Goal: Task Accomplishment & Management: Manage account settings

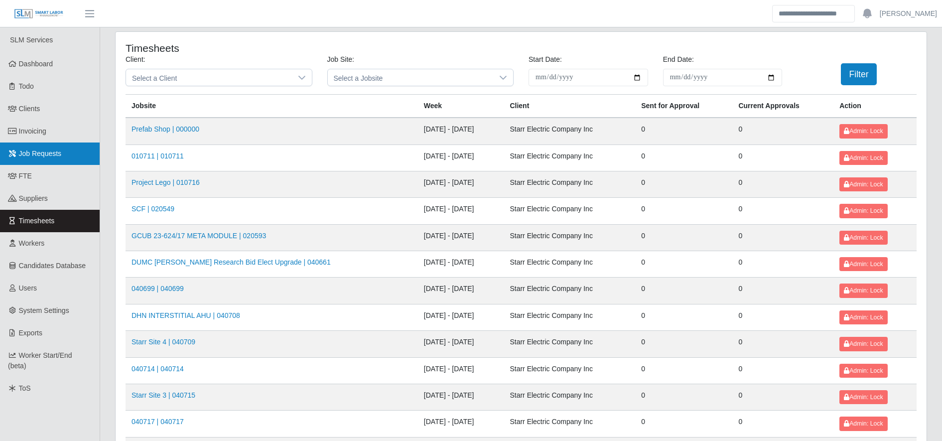
click at [76, 157] on link "Job Requests" at bounding box center [50, 154] width 100 height 22
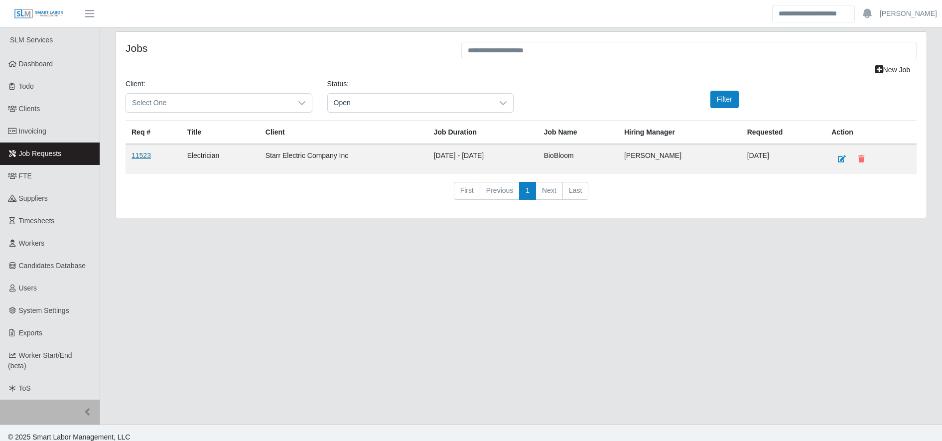
click at [135, 157] on link "11523" at bounding box center [141, 156] width 19 height 8
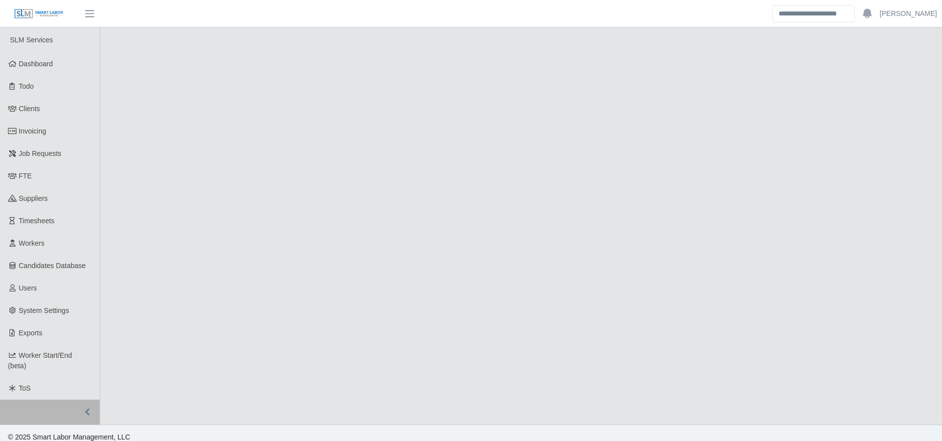
select select "****"
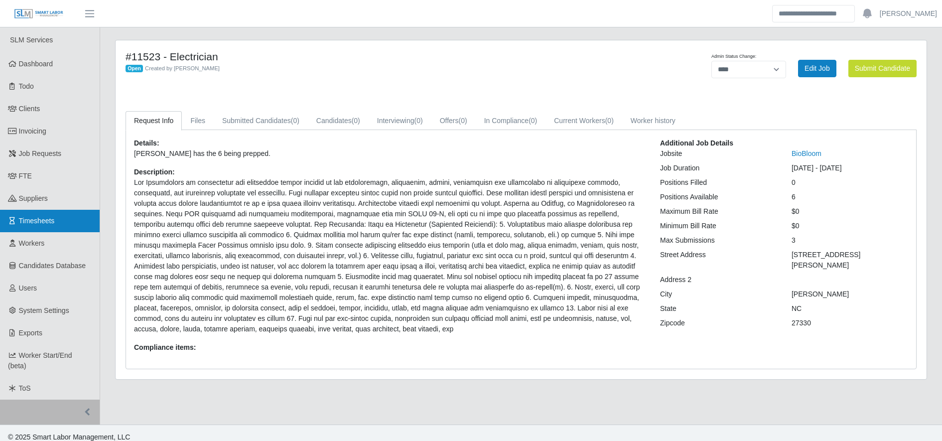
click at [77, 221] on link "Timesheets" at bounding box center [50, 221] width 100 height 22
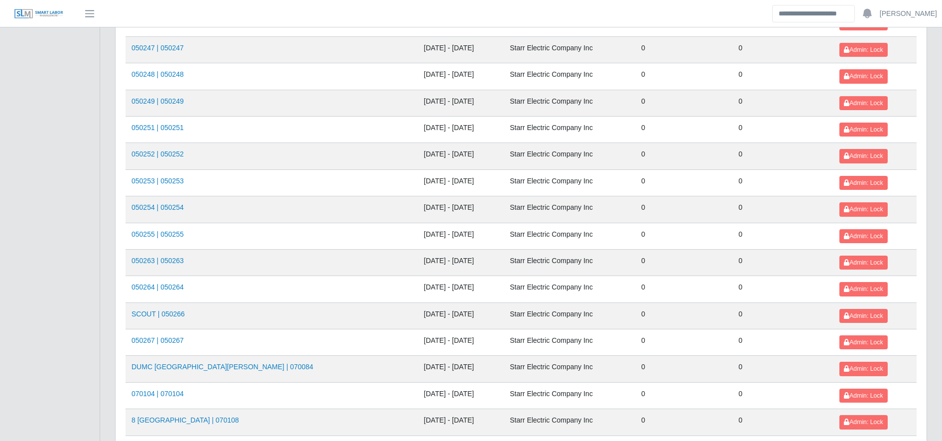
scroll to position [1087, 0]
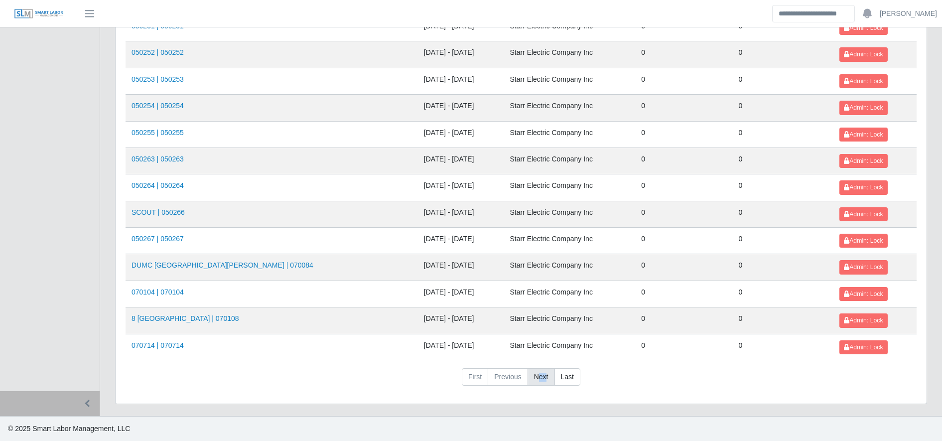
drag, startPoint x: 540, startPoint y: 363, endPoint x: 545, endPoint y: 372, distance: 10.3
click at [545, 372] on link "Next" at bounding box center [541, 377] width 27 height 18
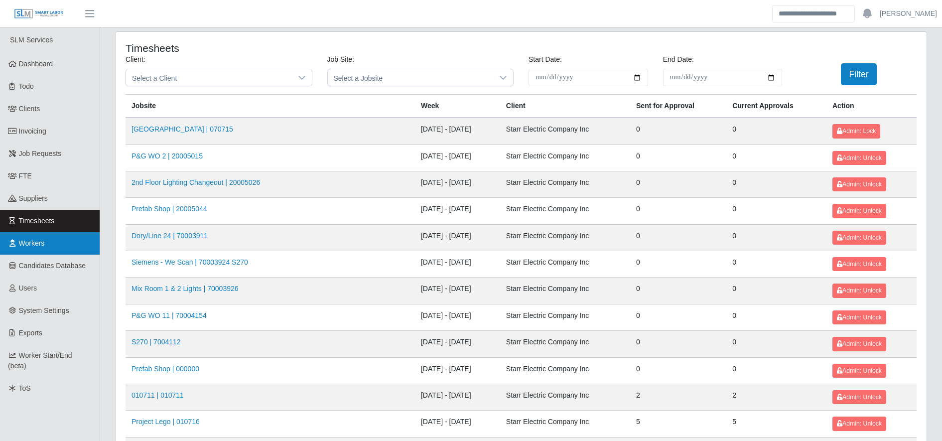
click at [67, 239] on link "Workers" at bounding box center [50, 243] width 100 height 22
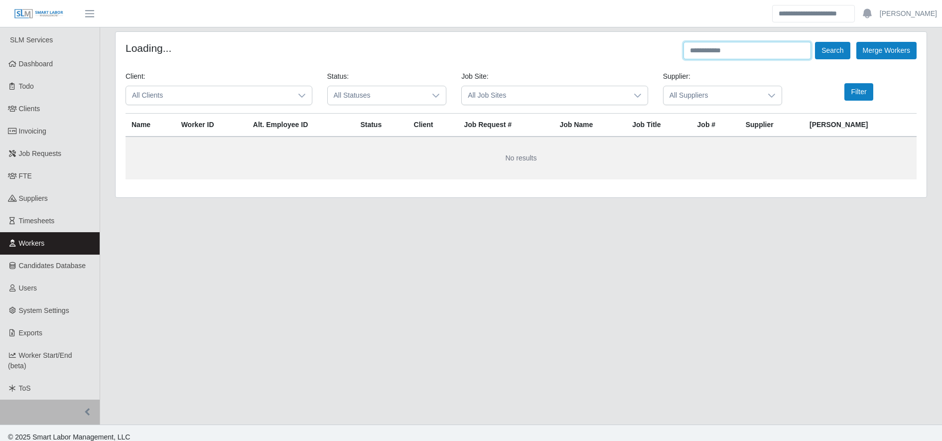
click at [691, 57] on input "text" at bounding box center [748, 50] width 128 height 17
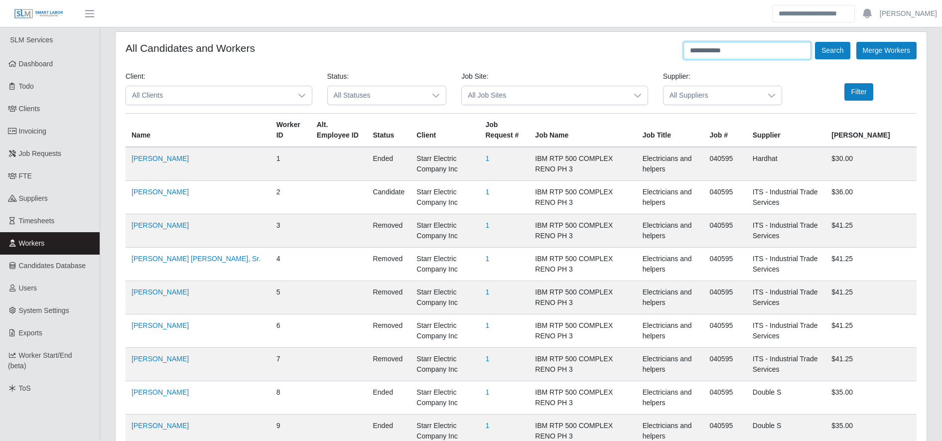
type input "**********"
drag, startPoint x: 836, startPoint y: 60, endPoint x: 831, endPoint y: 48, distance: 12.5
click at [831, 48] on button "Search" at bounding box center [832, 50] width 35 height 17
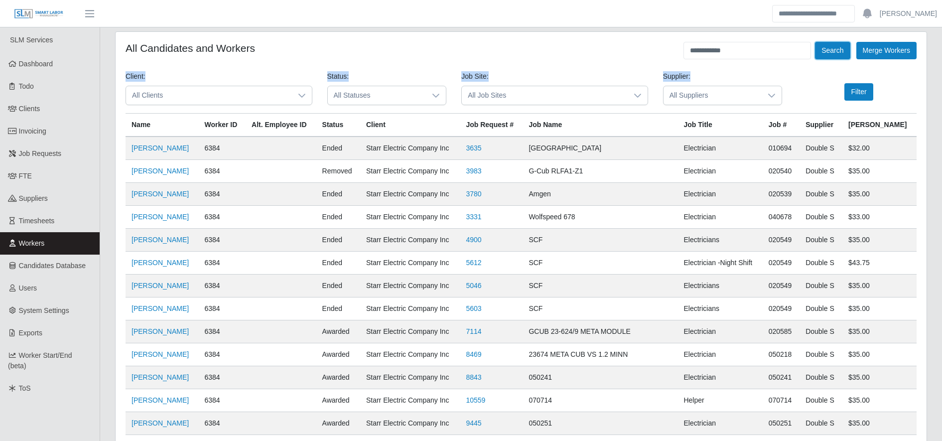
scroll to position [144, 0]
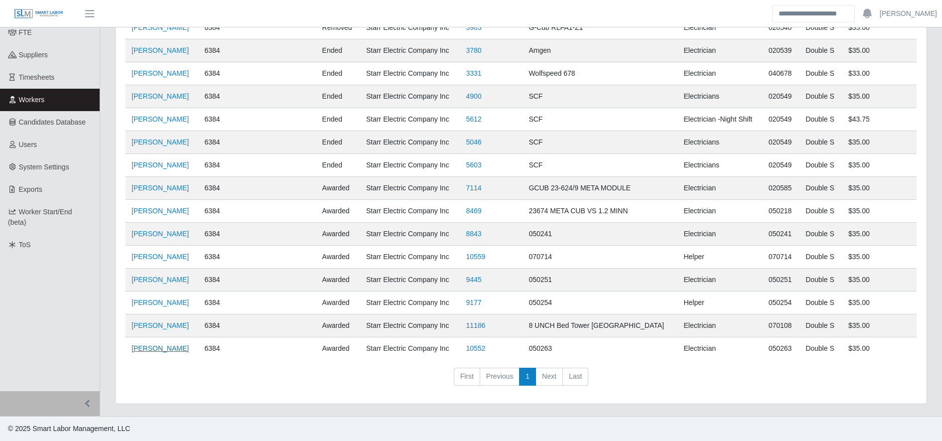
click at [170, 348] on link "Jose Paguada" at bounding box center [160, 348] width 57 height 8
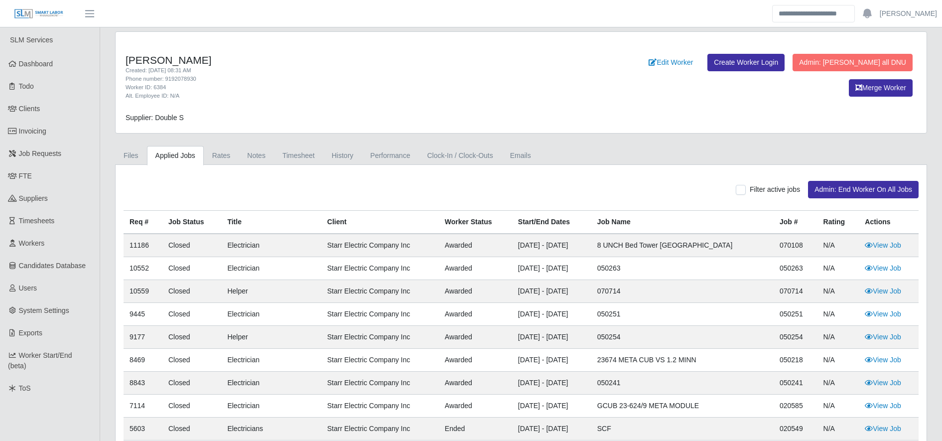
click at [300, 144] on div "[PERSON_NAME] Created: [DATE] 08:31 AM Phone number: 9192078930 Worker ID: 6384…" at bounding box center [521, 324] width 827 height 586
click at [304, 152] on link "Timesheet" at bounding box center [298, 155] width 49 height 19
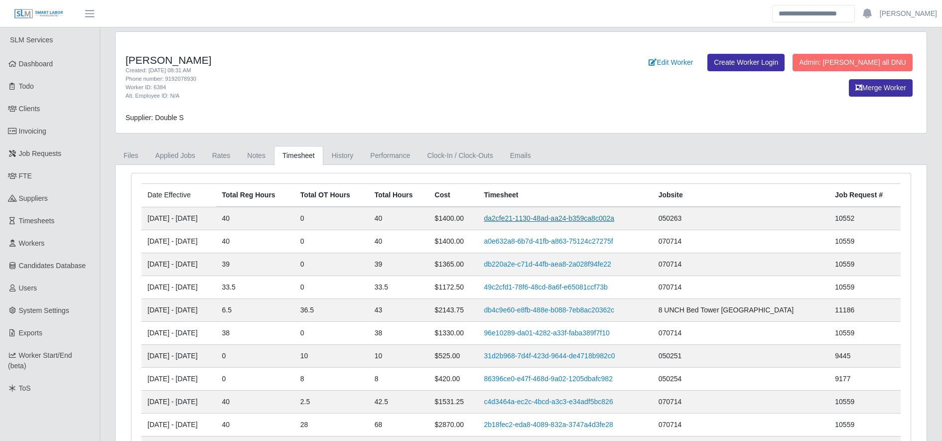
click at [555, 220] on link "da2cfe21-1130-48ad-aa24-b359ca8c002a" at bounding box center [549, 218] width 131 height 8
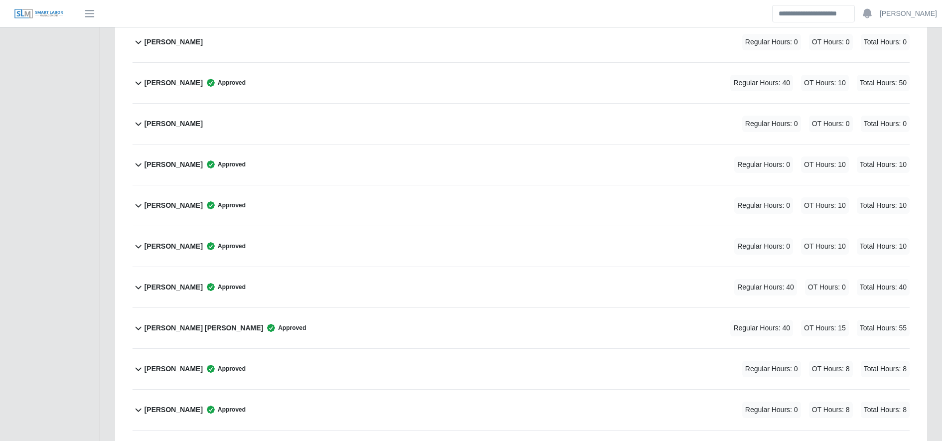
scroll to position [1347, 0]
click at [422, 285] on div "Jose Paguada Approved Regular Hours: 40 OT Hours: 0 Total Hours: 40" at bounding box center [527, 286] width 765 height 40
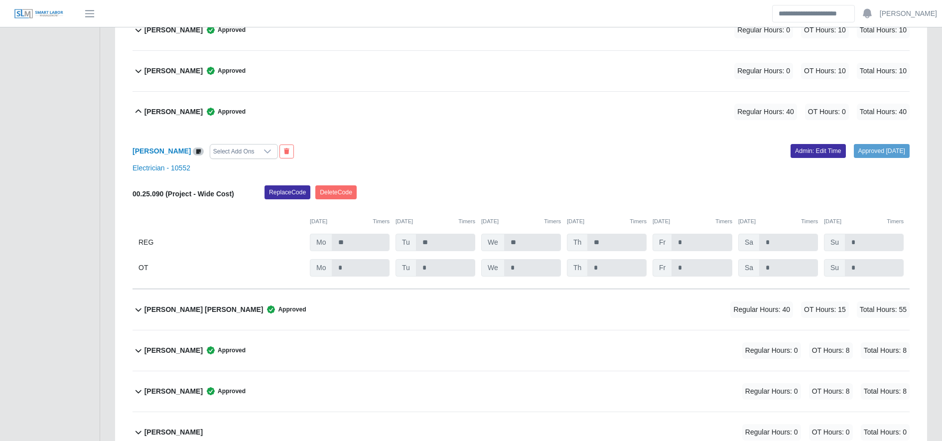
scroll to position [1523, 0]
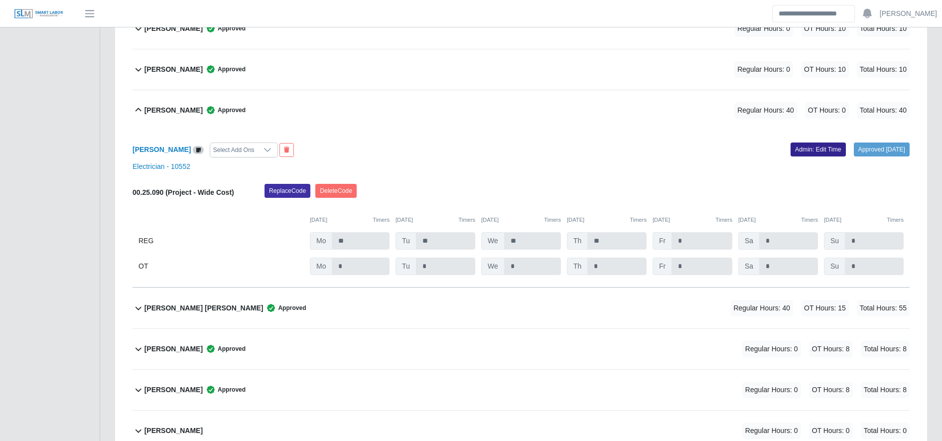
click at [809, 145] on link "Admin: Edit Time" at bounding box center [818, 150] width 55 height 14
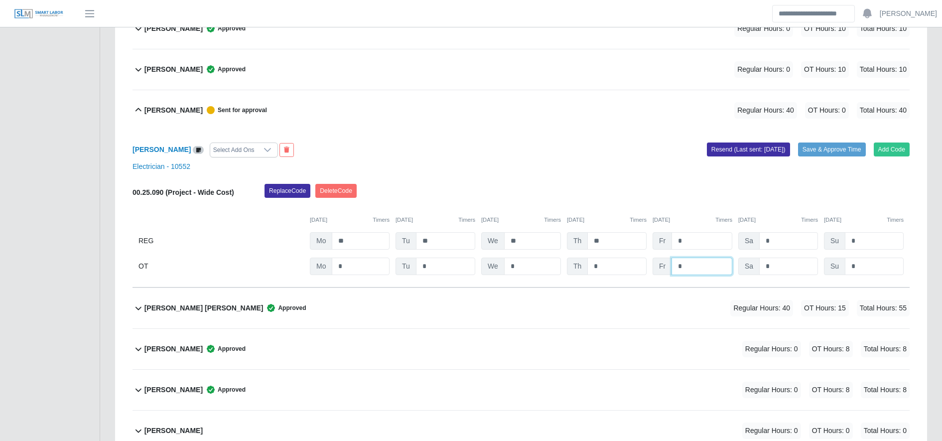
click at [724, 263] on input "*" at bounding box center [702, 266] width 61 height 17
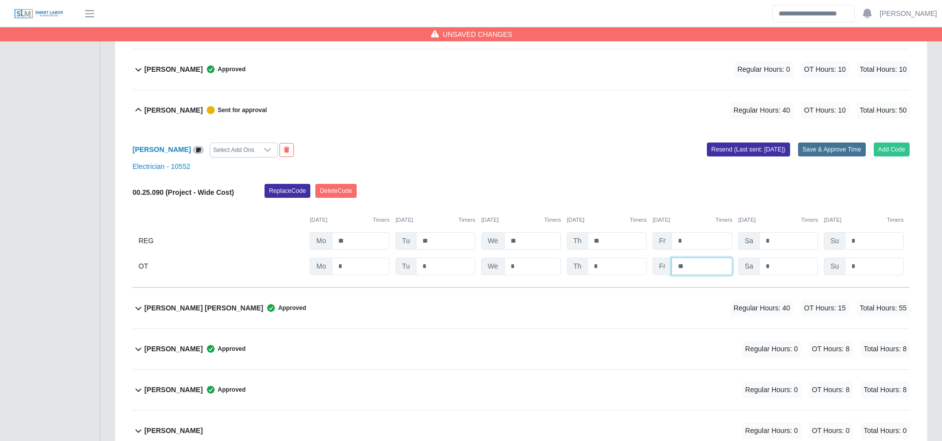
type input "**"
click at [816, 145] on button "Save & Approve Time" at bounding box center [832, 150] width 68 height 14
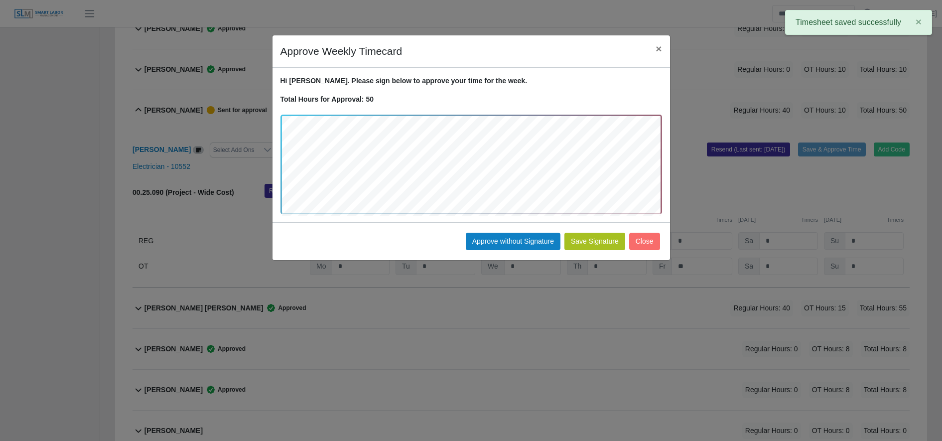
click at [595, 238] on button "Save Signature" at bounding box center [595, 241] width 61 height 17
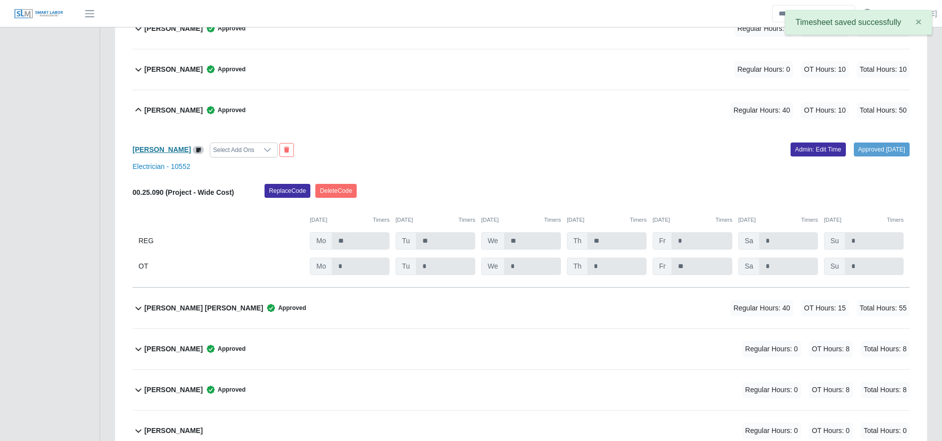
click at [152, 153] on b "Jose Paguada" at bounding box center [162, 150] width 58 height 8
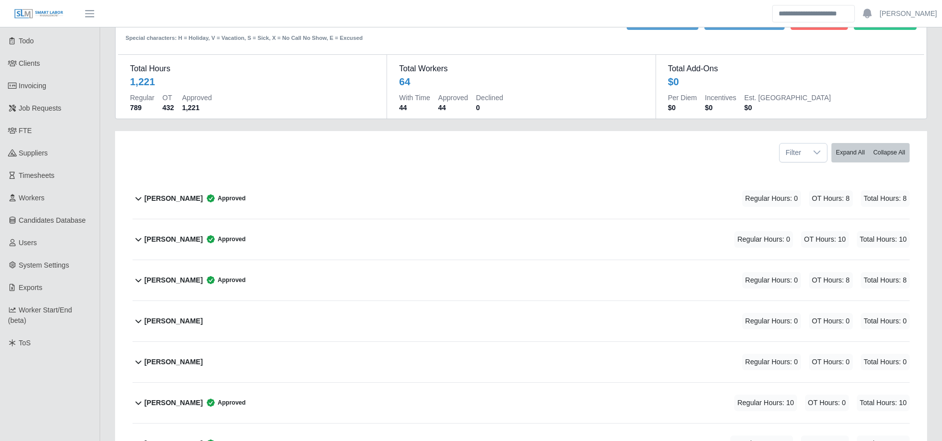
scroll to position [0, 0]
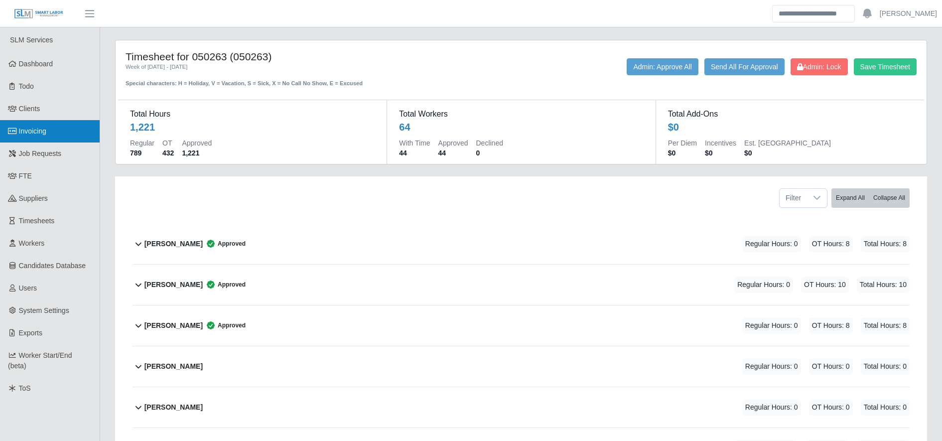
click at [78, 133] on link "Invoicing" at bounding box center [50, 131] width 100 height 22
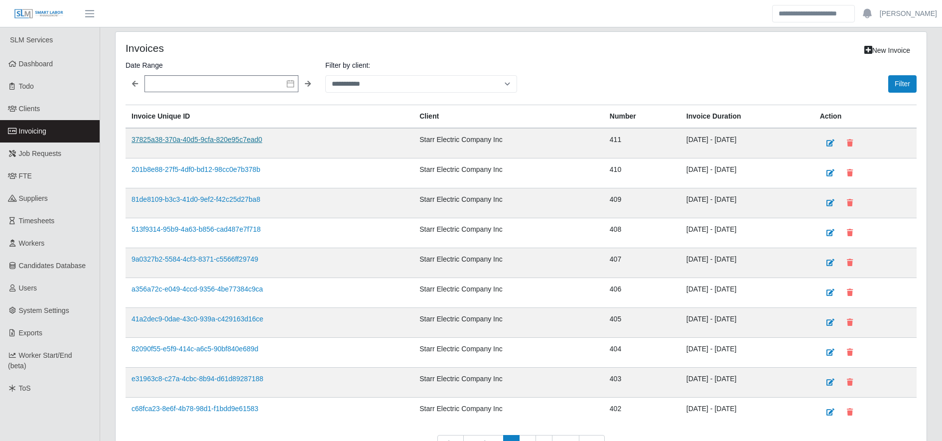
click at [201, 141] on link "37825a38-370a-40d5-9cfa-820e95c7ead0" at bounding box center [197, 140] width 131 height 8
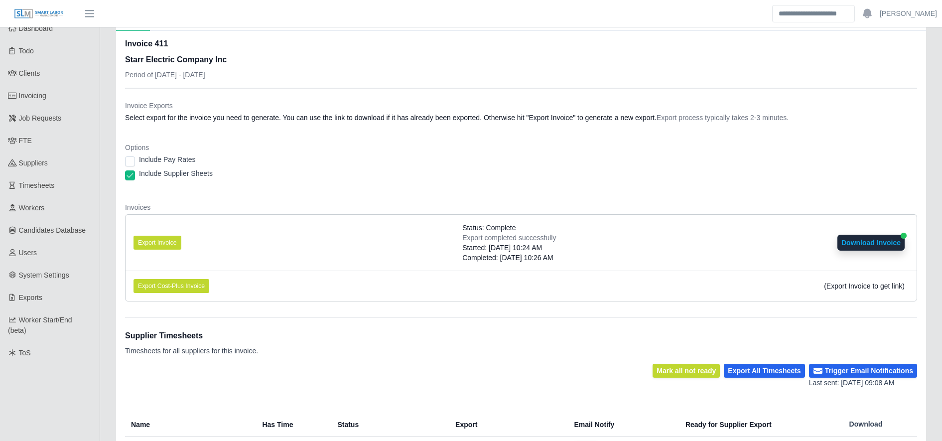
scroll to position [207, 0]
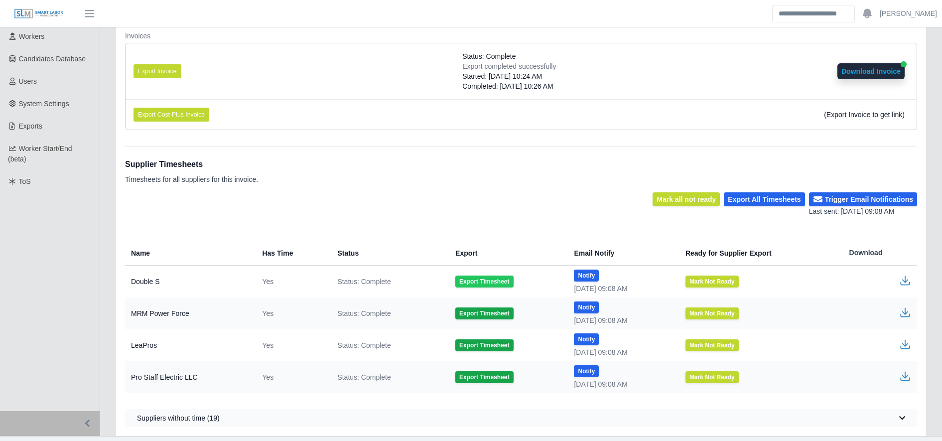
click at [473, 279] on button "Export Timesheet" at bounding box center [485, 282] width 58 height 12
click at [903, 278] on icon "button" at bounding box center [906, 281] width 12 height 12
